Goal: Check status

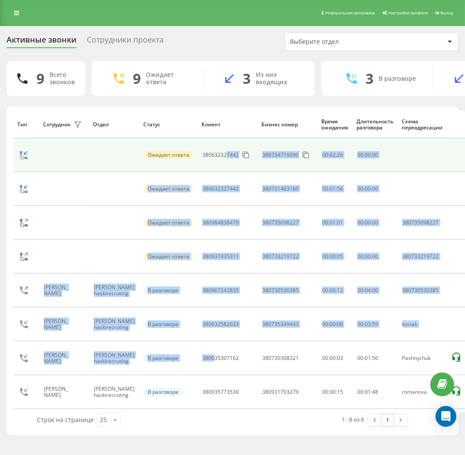
drag, startPoint x: 206, startPoint y: 364, endPoint x: 220, endPoint y: 170, distance: 194.2
click at [220, 170] on tbody "Ожидает ответа 380632327442 380734716090 00 : 02 : 26 00:00:00 Ожидает ответа 3…" at bounding box center [239, 273] width 453 height 271
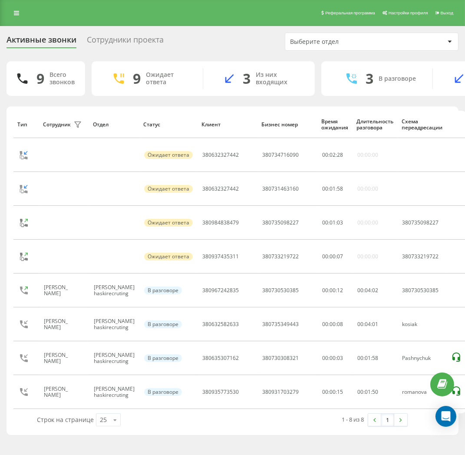
click at [223, 49] on div "Активные звонки Сотрудники проекта Выберите отдел" at bounding box center [233, 42] width 452 height 18
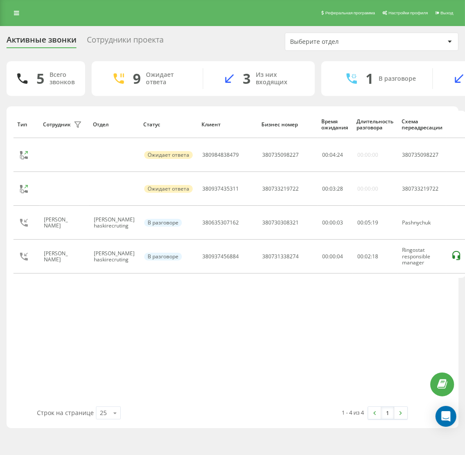
click at [106, 44] on div "Сотрудники проекта" at bounding box center [125, 41] width 77 height 13
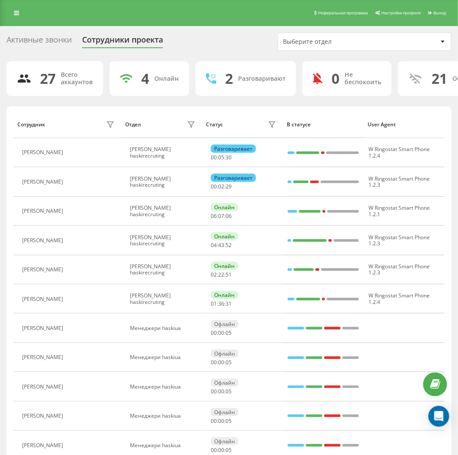
click at [51, 40] on div "Активные звонки" at bounding box center [39, 41] width 65 height 13
